Goal: Information Seeking & Learning: Learn about a topic

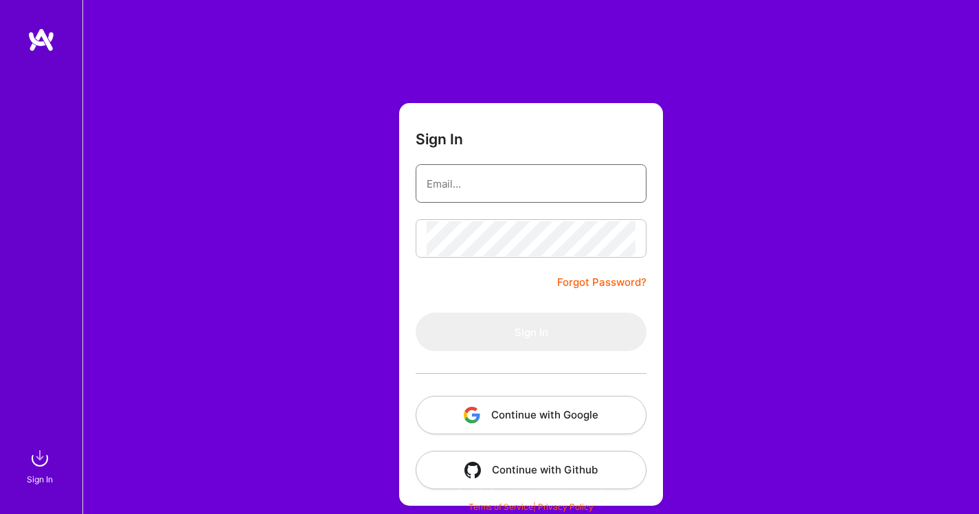
type input "[EMAIL_ADDRESS][DOMAIN_NAME]"
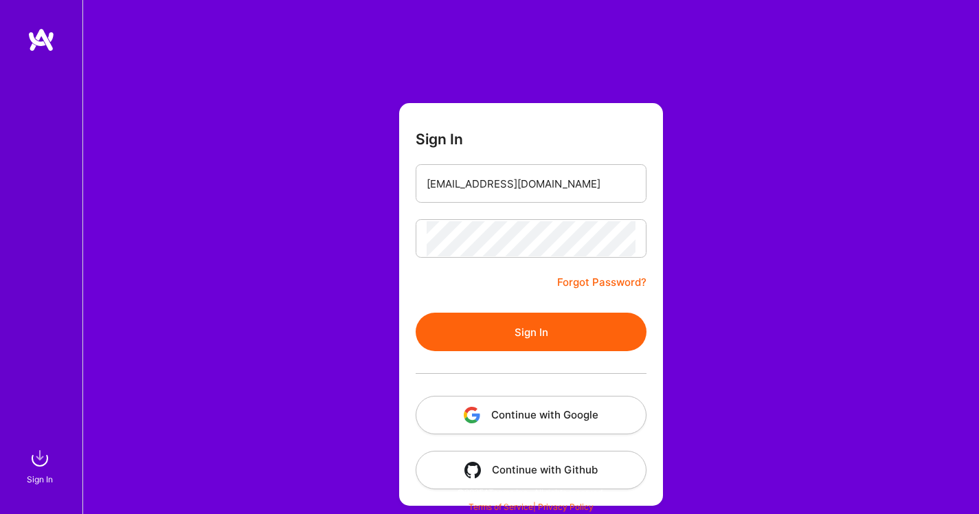
click at [563, 333] on button "Sign In" at bounding box center [531, 332] width 231 height 38
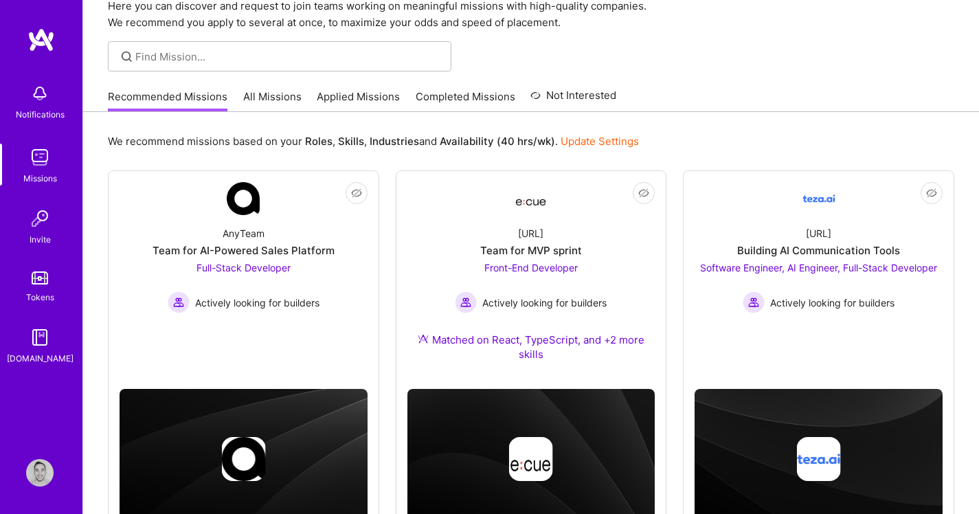
scroll to position [78, 0]
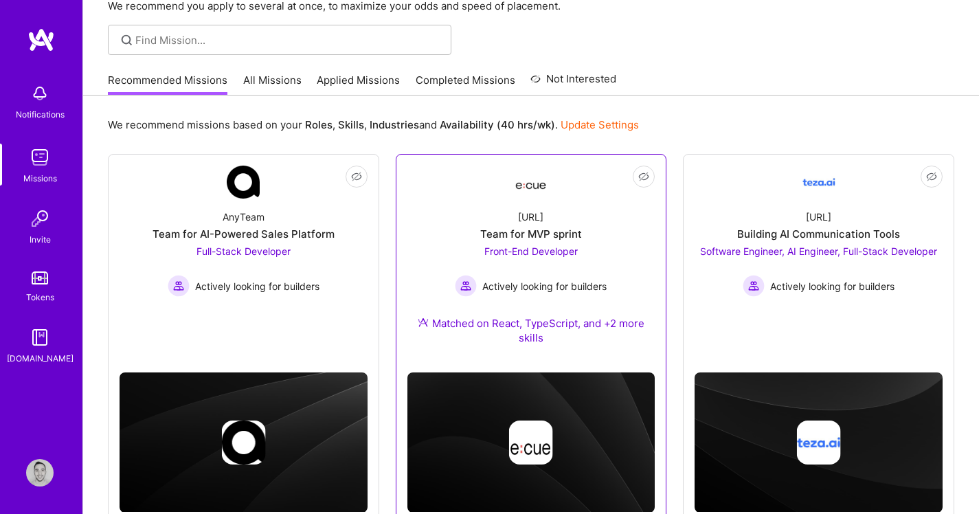
click at [586, 236] on div "[URL] Team for MVP sprint Front-End Developer Actively looking for builders Mat…" at bounding box center [531, 280] width 248 height 163
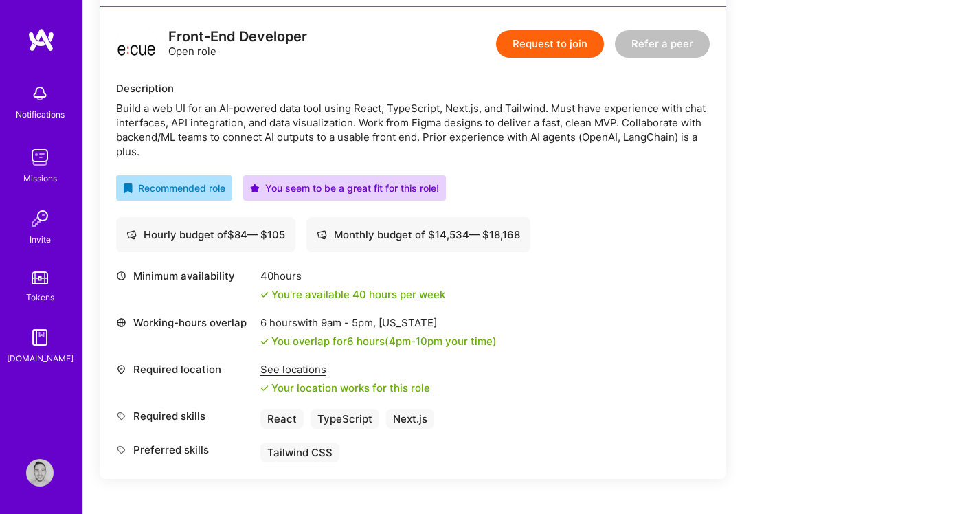
scroll to position [321, 0]
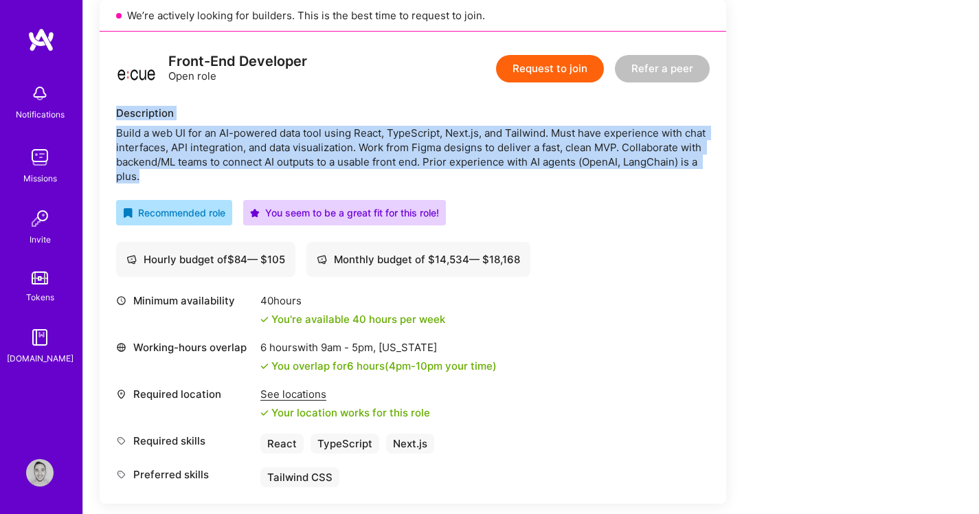
drag, startPoint x: 162, startPoint y: 174, endPoint x: 115, endPoint y: 106, distance: 82.5
click at [115, 106] on div "Front-End Developer Open role Request to join Refer a peer Description Build a …" at bounding box center [413, 268] width 626 height 472
copy div "Description Build a web UI for an AI-powered data tool using React, TypeScript,…"
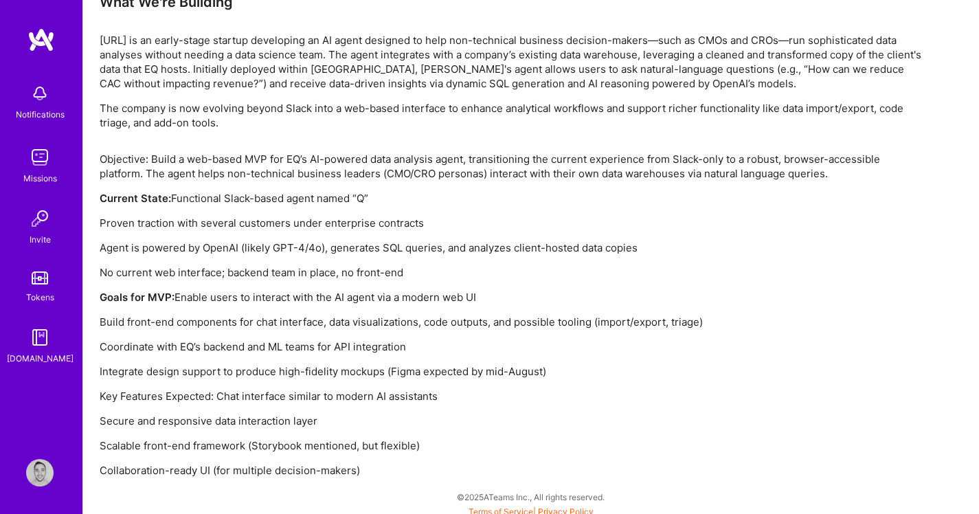
scroll to position [894, 0]
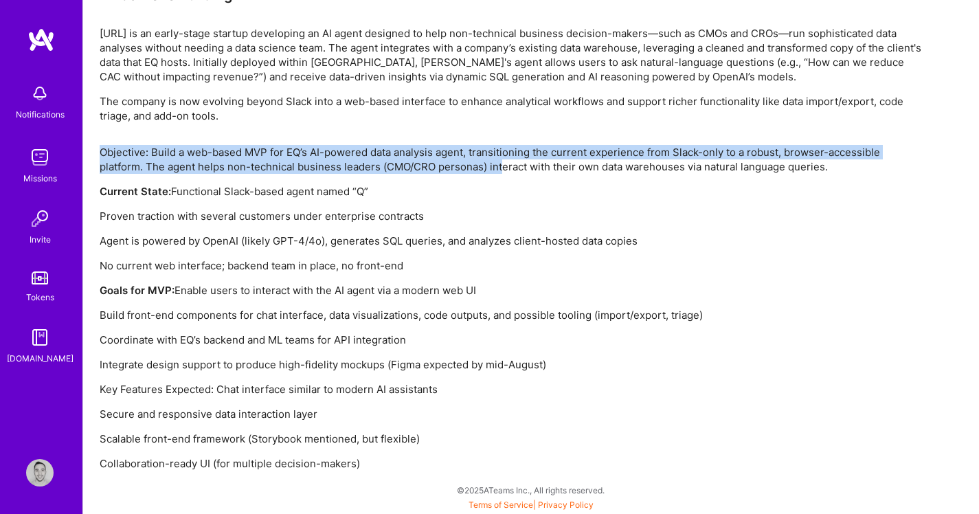
drag, startPoint x: 94, startPoint y: 142, endPoint x: 502, endPoint y: 170, distance: 409.0
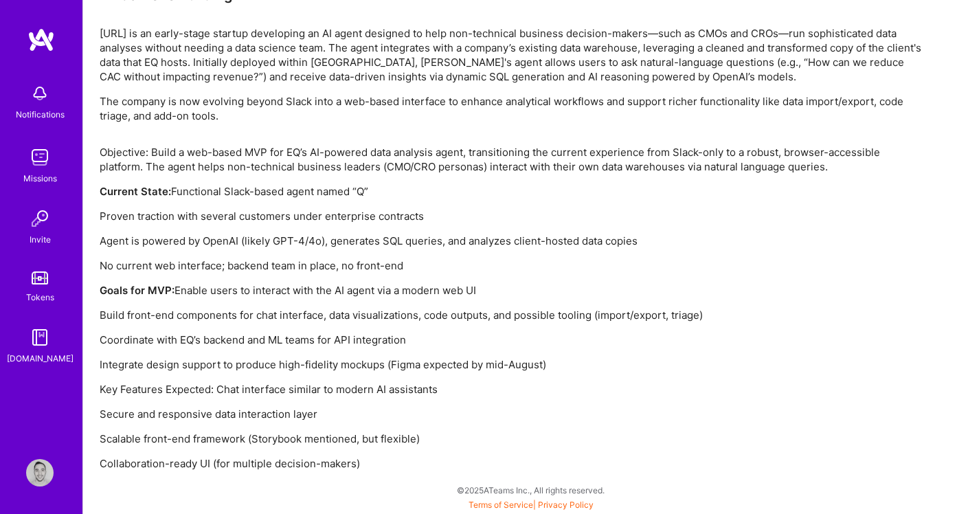
click at [858, 166] on p "Objective: Build a web-based MVP for EQ’s AI-powered data analysis agent, trans…" at bounding box center [512, 159] width 824 height 29
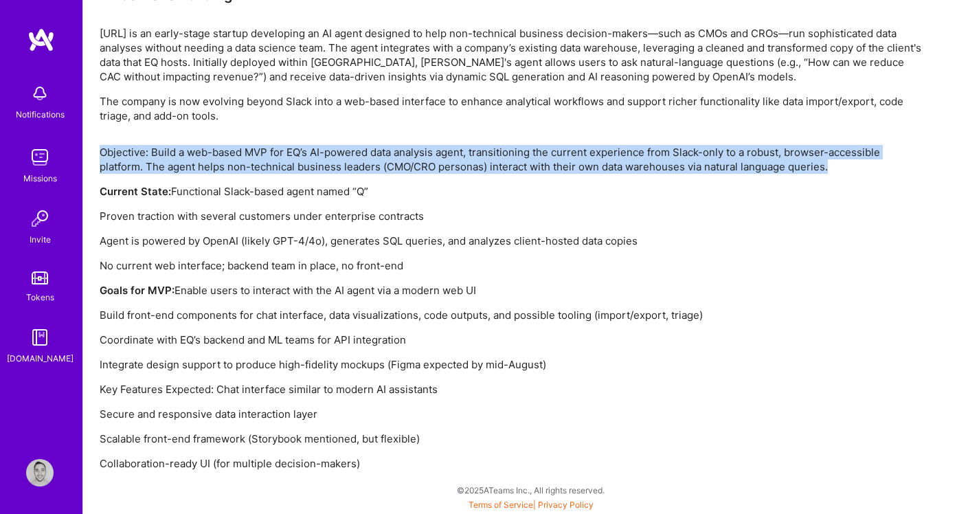
drag, startPoint x: 861, startPoint y: 173, endPoint x: 229, endPoint y: 139, distance: 632.2
copy p "Objective: Build a web-based MVP for EQ’s AI-powered data analysis agent, trans…"
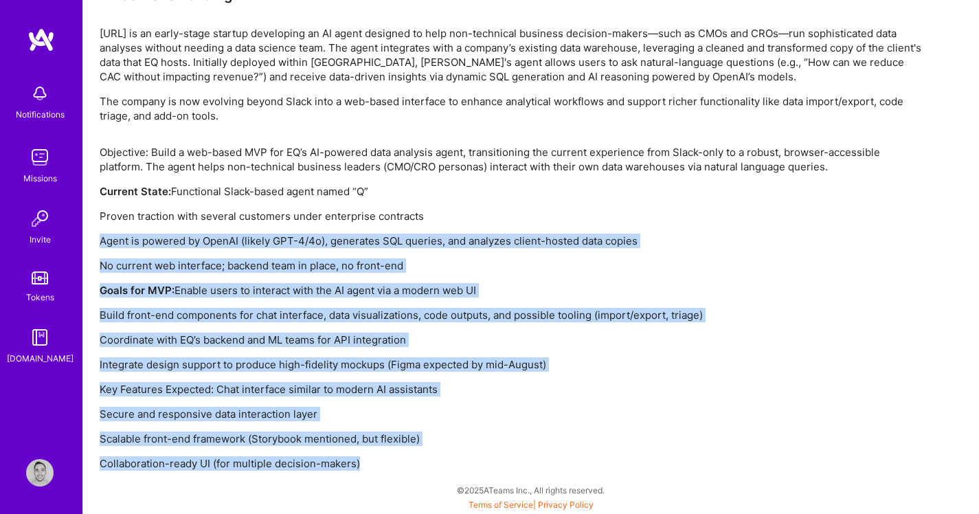
drag, startPoint x: 98, startPoint y: 242, endPoint x: 343, endPoint y: 474, distance: 337.7
copy div "Agent is powered by OpenAI (likely GPT-4/4o), generates SQL queries, and analyz…"
click at [462, 283] on p "Goals for MVP: Enable users to interact with the AI agent via a modern web UI" at bounding box center [512, 290] width 824 height 14
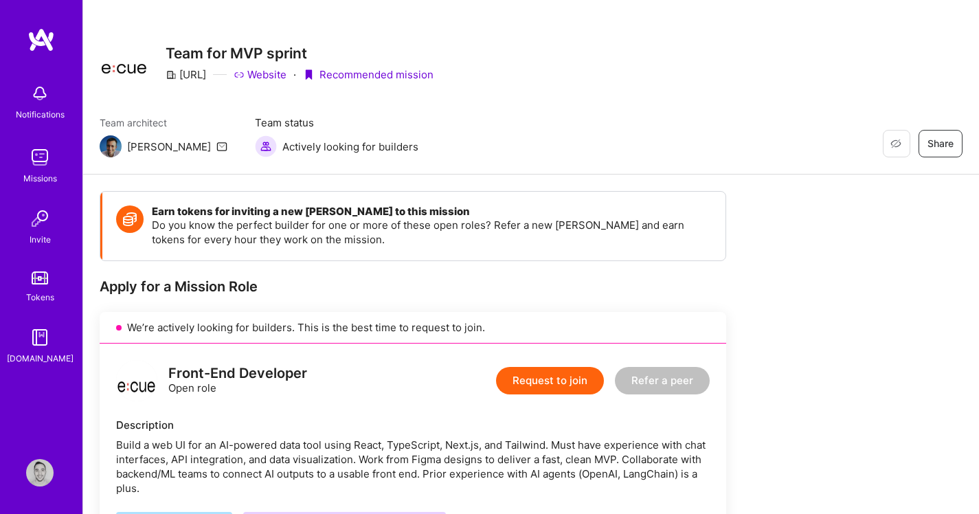
scroll to position [9, 0]
